Goal: Information Seeking & Learning: Compare options

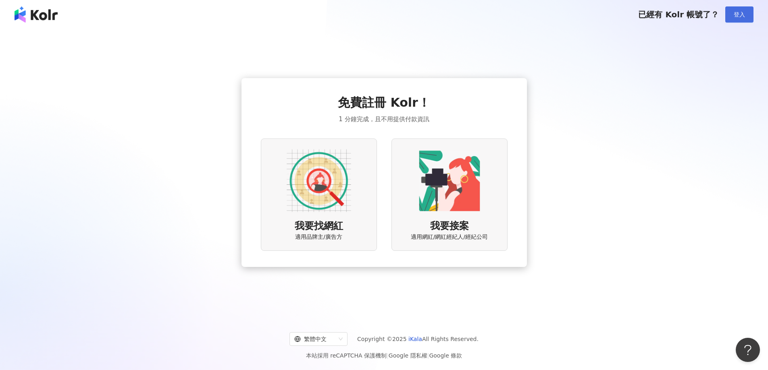
click at [733, 17] on button "登入" at bounding box center [739, 14] width 28 height 16
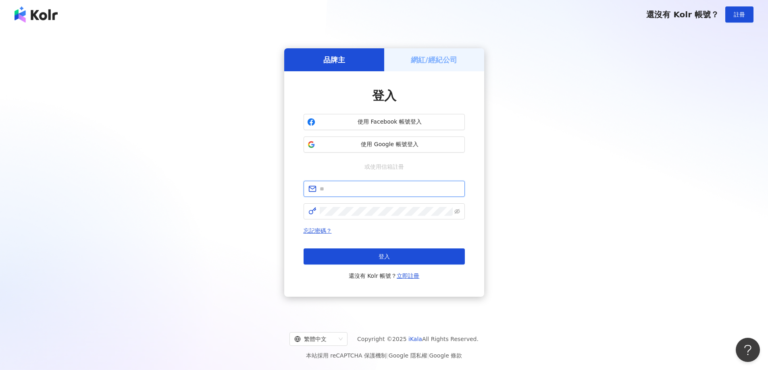
click at [376, 192] on input "text" at bounding box center [390, 189] width 140 height 9
type input "**********"
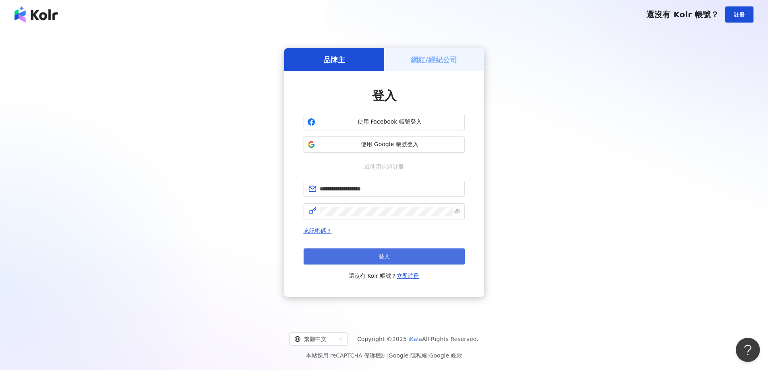
click at [367, 261] on button "登入" at bounding box center [383, 257] width 161 height 16
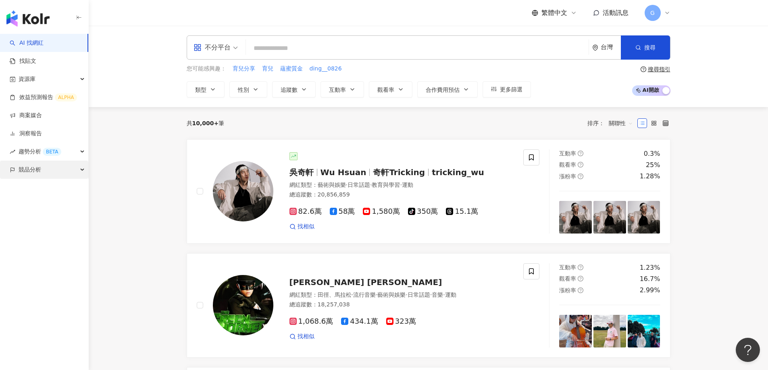
click at [46, 172] on div "競品分析" at bounding box center [44, 170] width 88 height 18
click at [37, 184] on link "品牌帳號分析" at bounding box center [36, 188] width 34 height 8
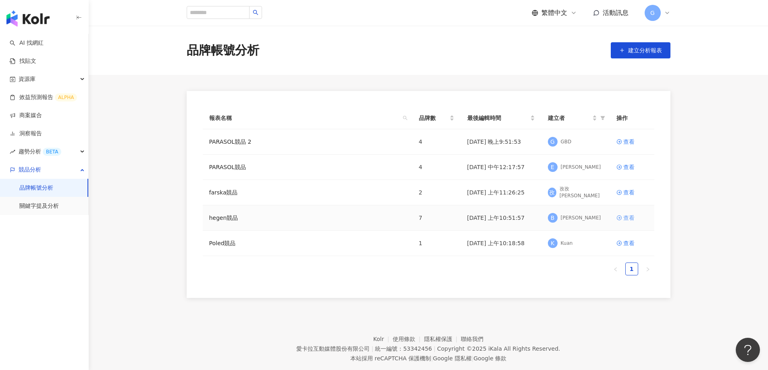
click at [621, 218] on icon at bounding box center [618, 218] width 5 height 5
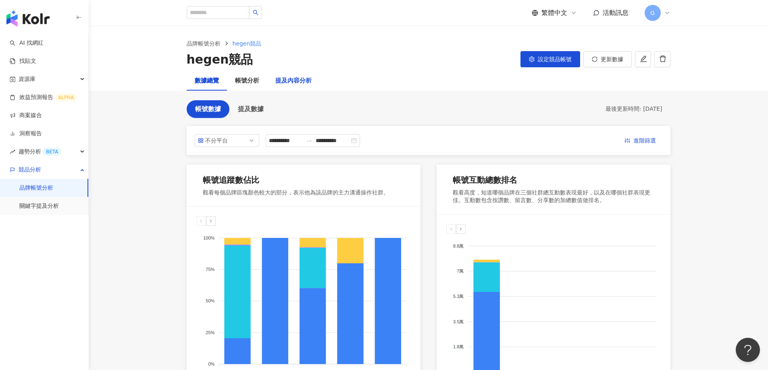
click at [299, 83] on div "提及內容分析" at bounding box center [293, 81] width 36 height 10
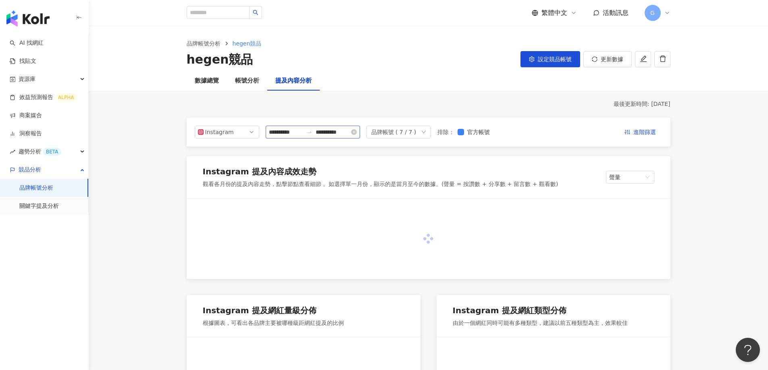
click at [303, 137] on div "**********" at bounding box center [313, 132] width 94 height 13
click at [301, 132] on input "**********" at bounding box center [286, 132] width 34 height 9
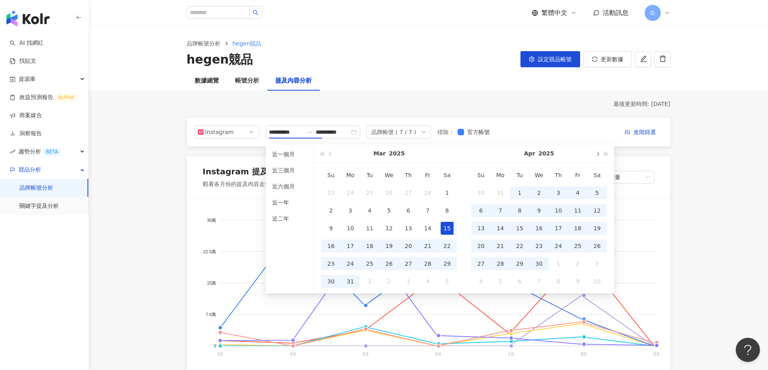
click at [595, 154] on span "button" at bounding box center [597, 154] width 4 height 4
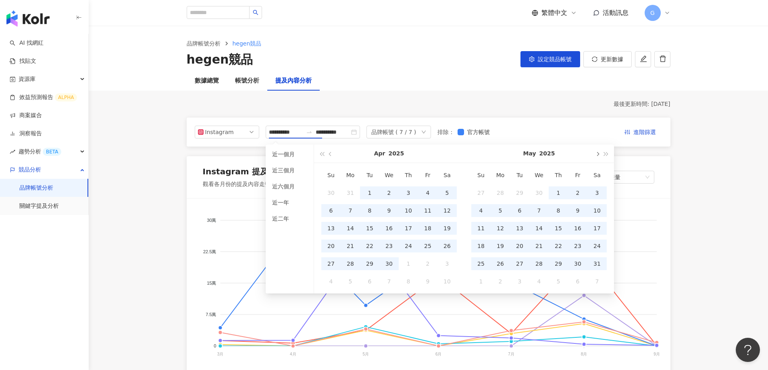
click at [595, 154] on span "button" at bounding box center [597, 154] width 4 height 4
click at [598, 154] on span "button" at bounding box center [597, 154] width 4 height 4
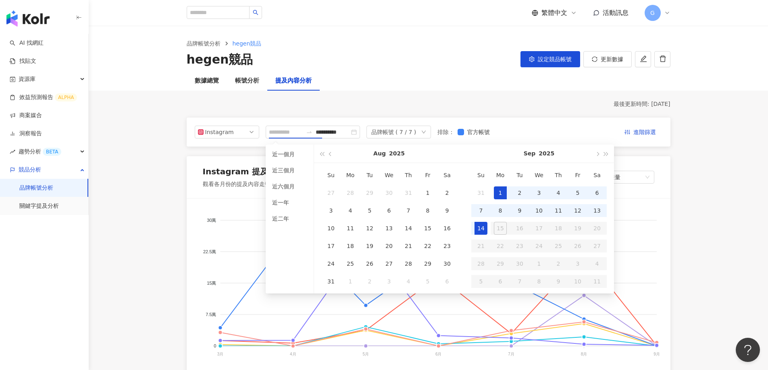
type input "**********"
click at [501, 193] on div "1" at bounding box center [500, 193] width 13 height 13
type input "**********"
click at [482, 232] on div "14" at bounding box center [480, 228] width 13 height 13
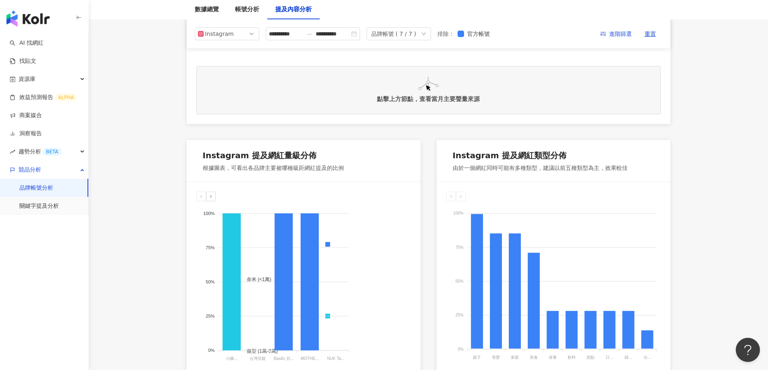
scroll to position [242, 0]
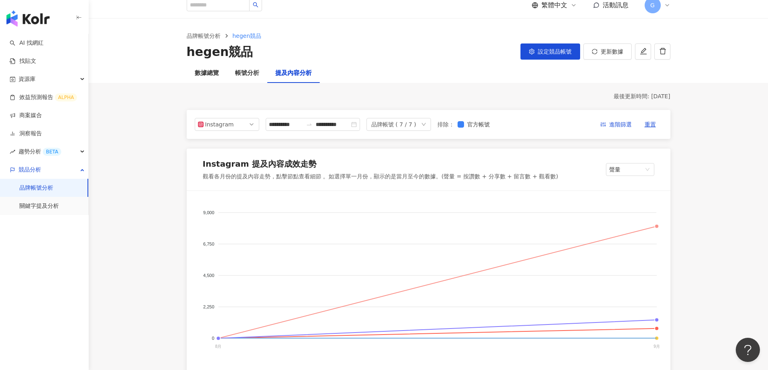
scroll to position [0, 0]
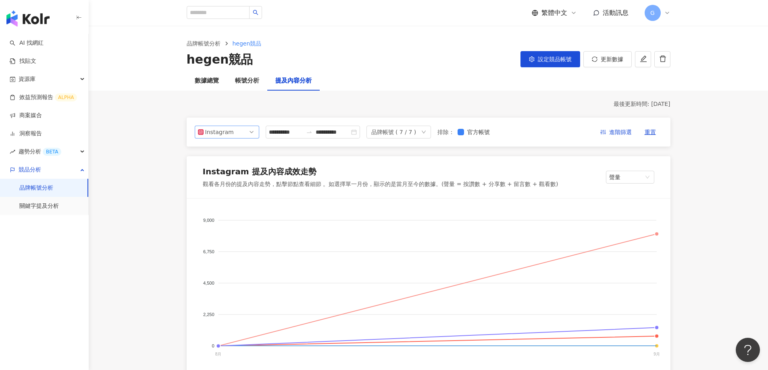
click at [248, 133] on span "Instagram" at bounding box center [227, 132] width 58 height 12
click at [232, 164] on div "Facebook" at bounding box center [221, 164] width 26 height 9
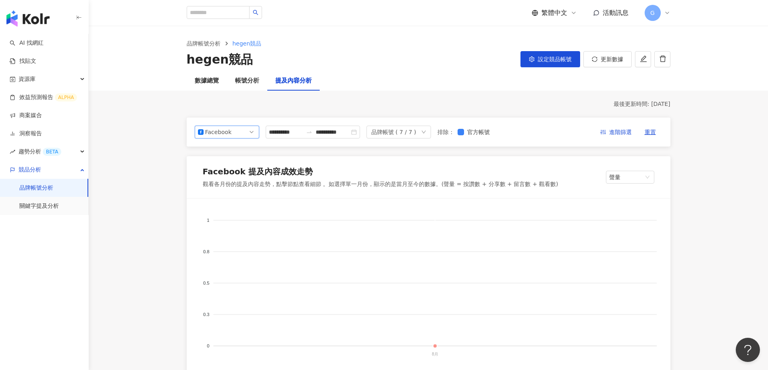
click at [238, 131] on span "Facebook" at bounding box center [227, 132] width 58 height 12
click at [237, 153] on div "Instagram" at bounding box center [227, 150] width 52 height 9
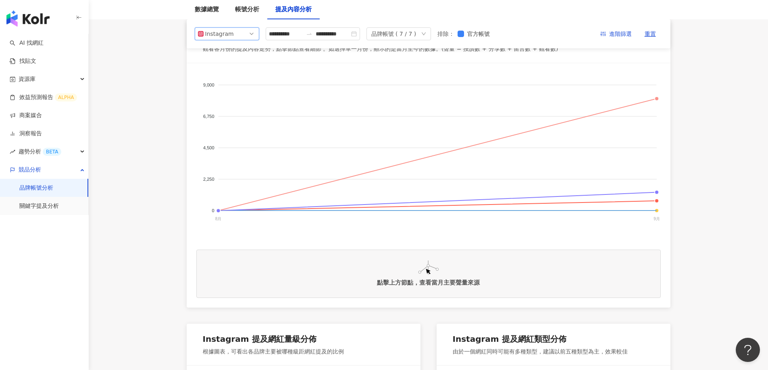
scroll to position [161, 0]
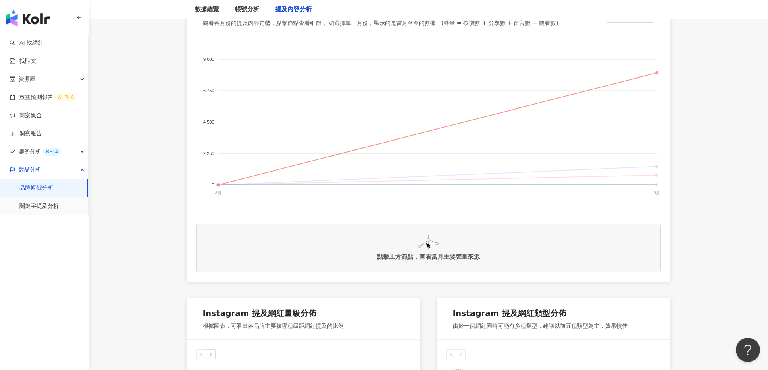
click at [314, 206] on div "小獅[PERSON_NAME]巴 Simba 台灣貝親 MOTHER-K NUK Taiwan｜德國第一大哺育品牌🇩🇪 hegen Taiwan Basili…" at bounding box center [428, 238] width 464 height 81
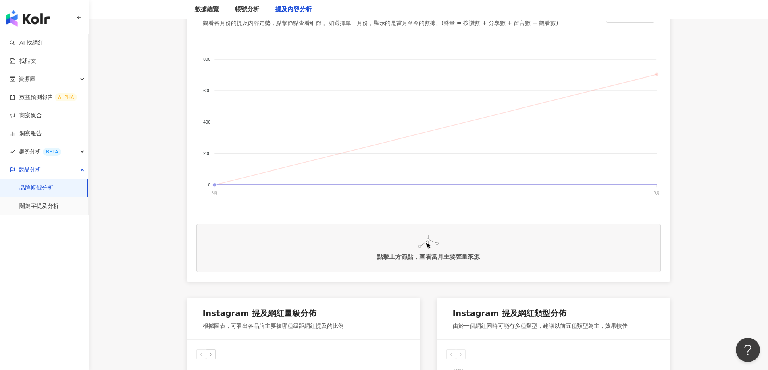
click at [218, 332] on span "台灣貝親" at bounding box center [204, 335] width 25 height 6
click at [248, 262] on span "小獅[PERSON_NAME]" at bounding box center [220, 265] width 56 height 6
click at [218, 332] on span "台灣貝親" at bounding box center [204, 335] width 25 height 6
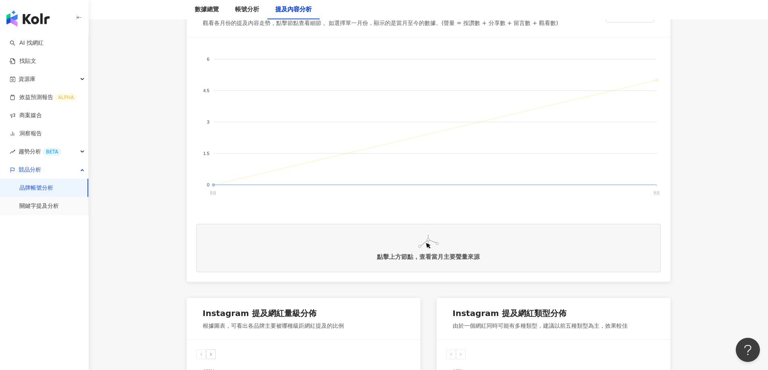
click at [248, 262] on span "小獅[PERSON_NAME]" at bounding box center [220, 265] width 56 height 6
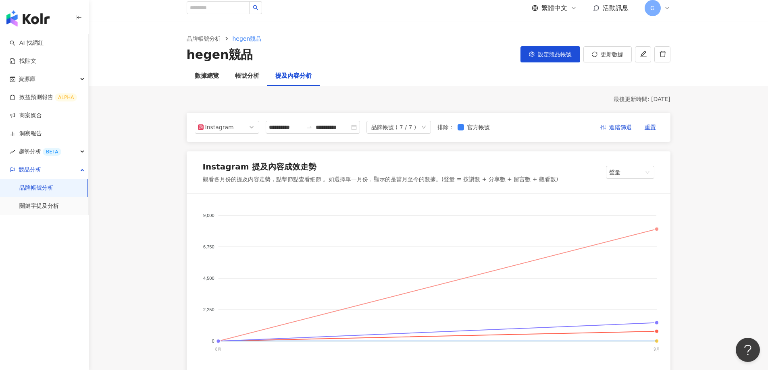
scroll to position [0, 0]
